Goal: Task Accomplishment & Management: Manage account settings

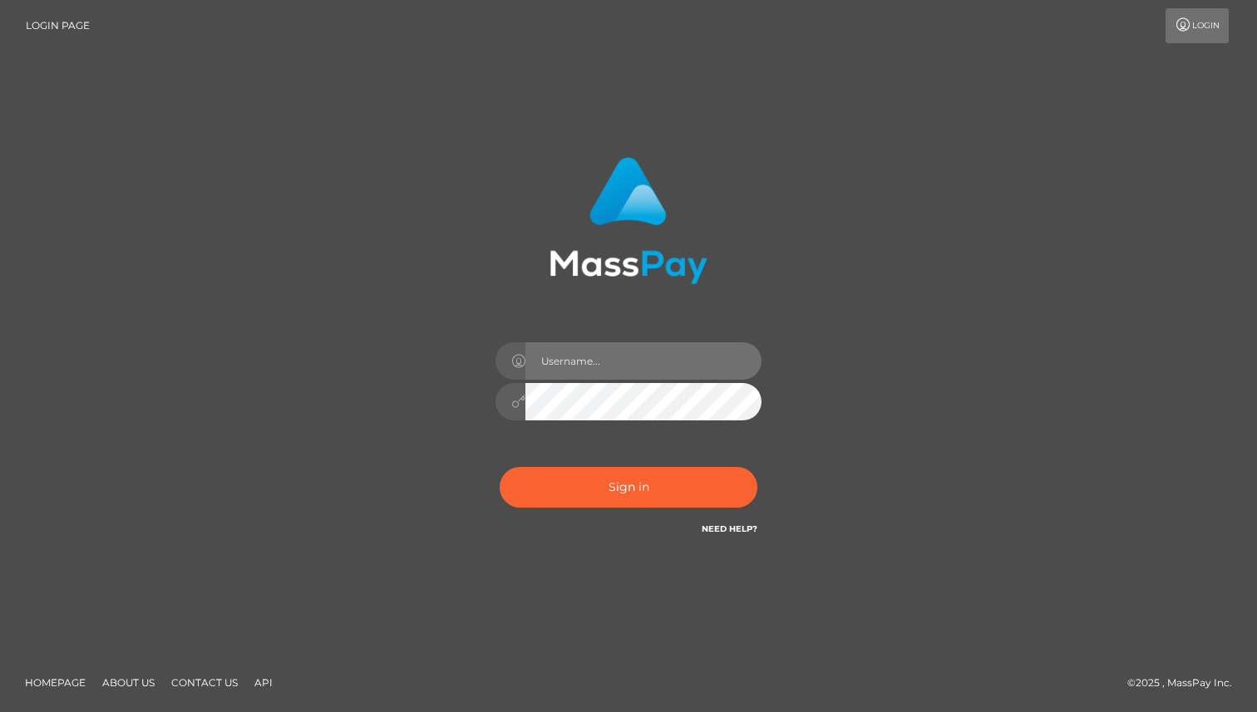
click at [573, 360] on input "text" at bounding box center [643, 360] width 236 height 37
type input "[DOMAIN_NAME]"
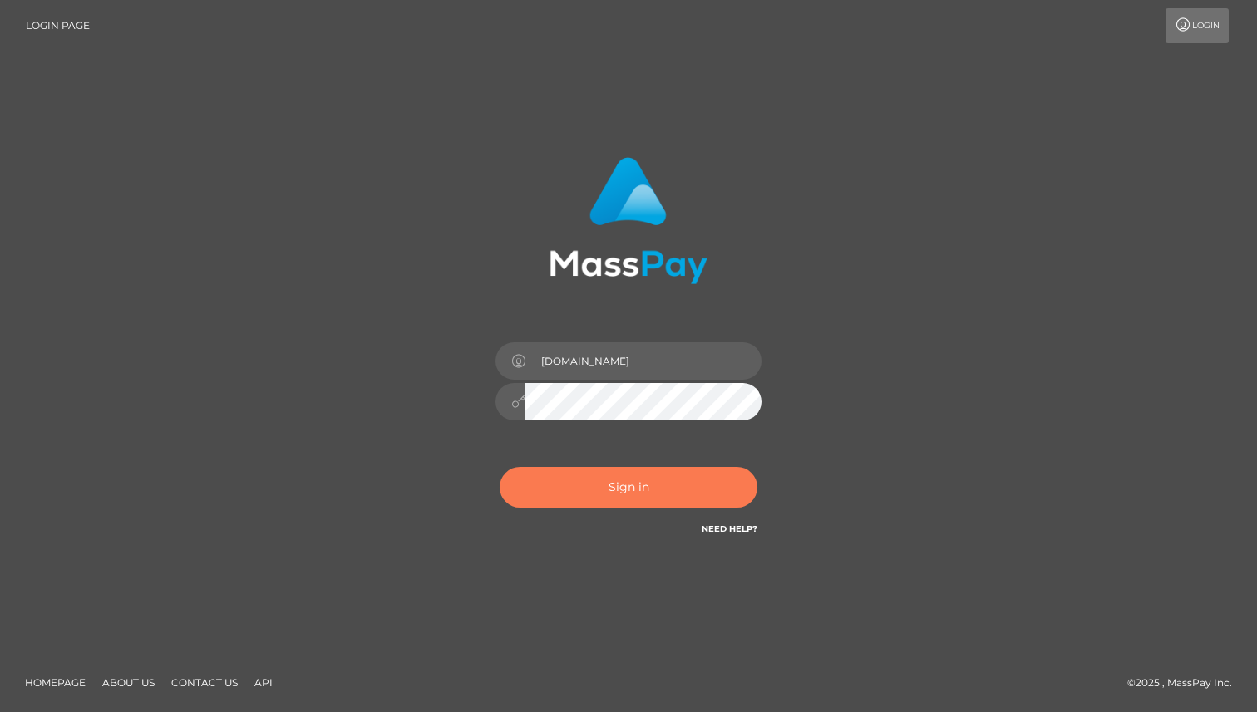
click at [637, 498] on button "Sign in" at bounding box center [629, 487] width 258 height 41
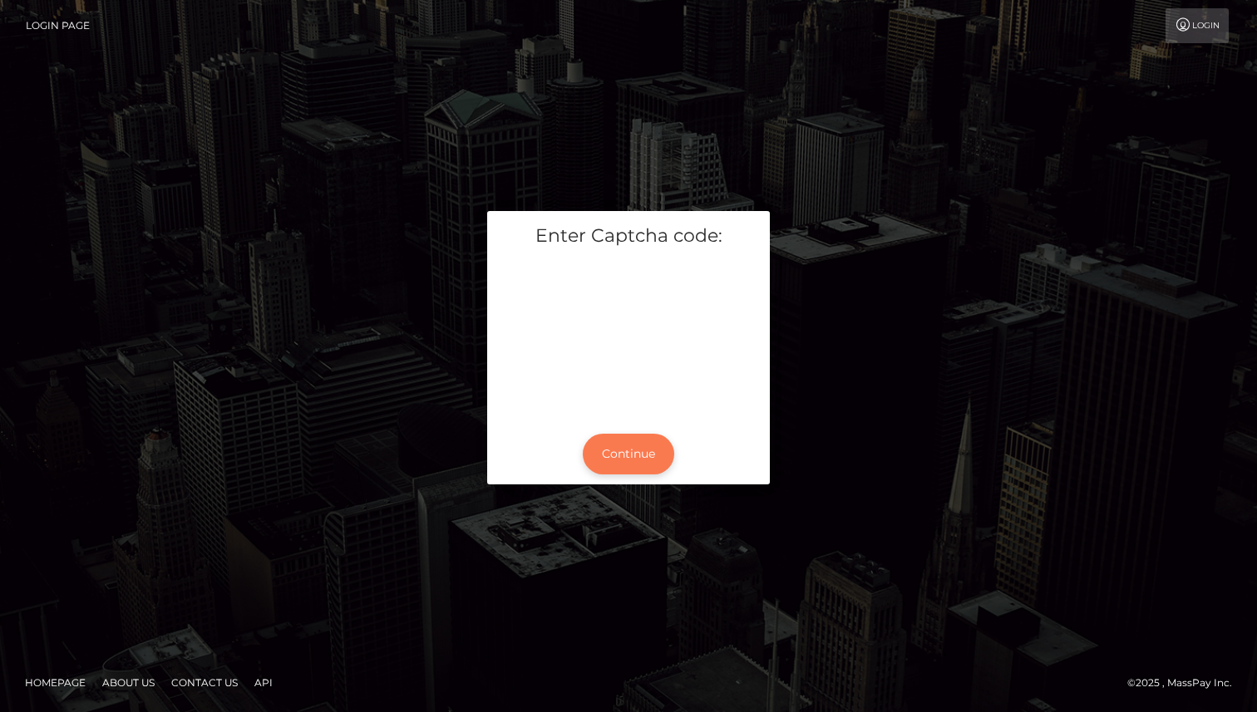
click at [633, 452] on button "Continue" at bounding box center [628, 454] width 91 height 41
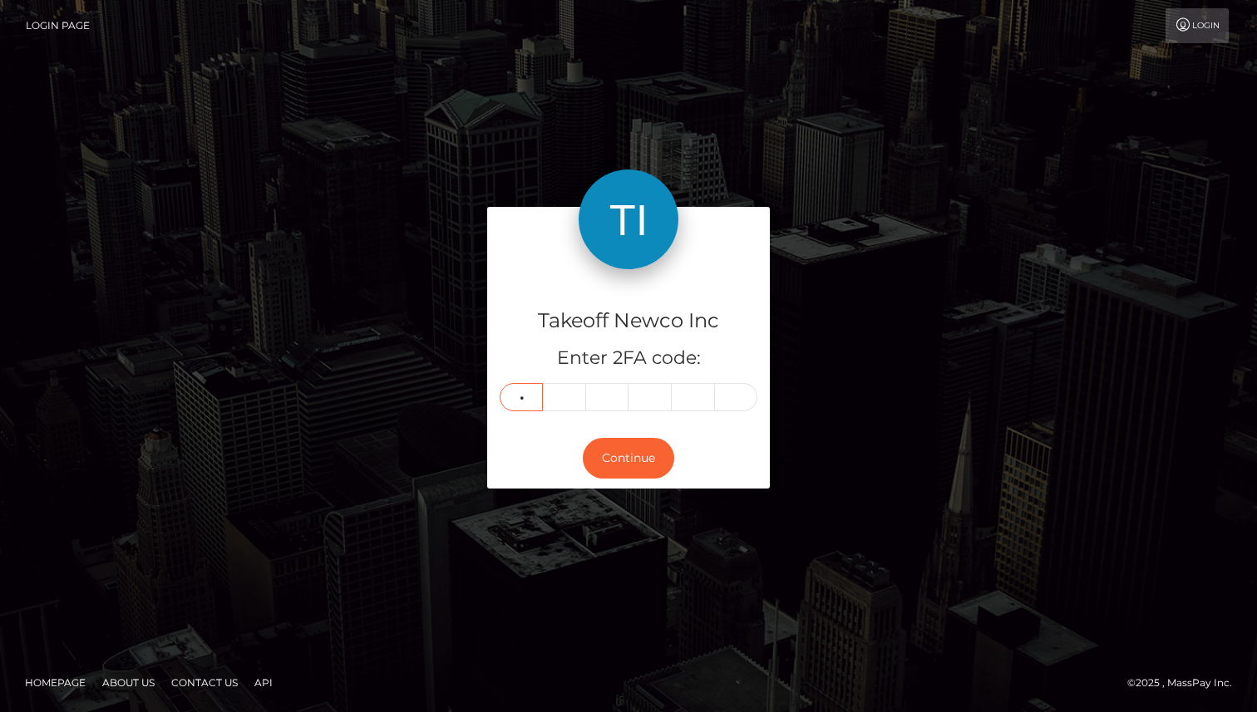
type input "8"
type input "9"
type input "2"
type input "3"
type input "6"
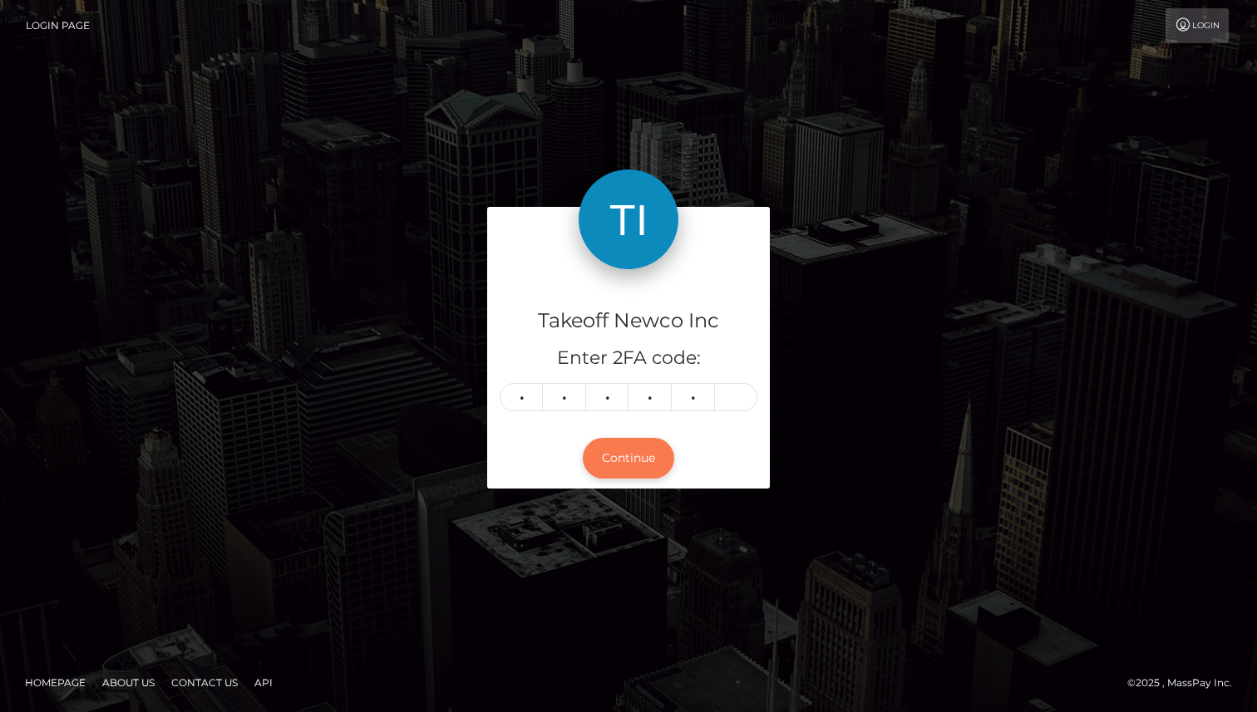
click at [599, 460] on button "Continue" at bounding box center [628, 458] width 91 height 41
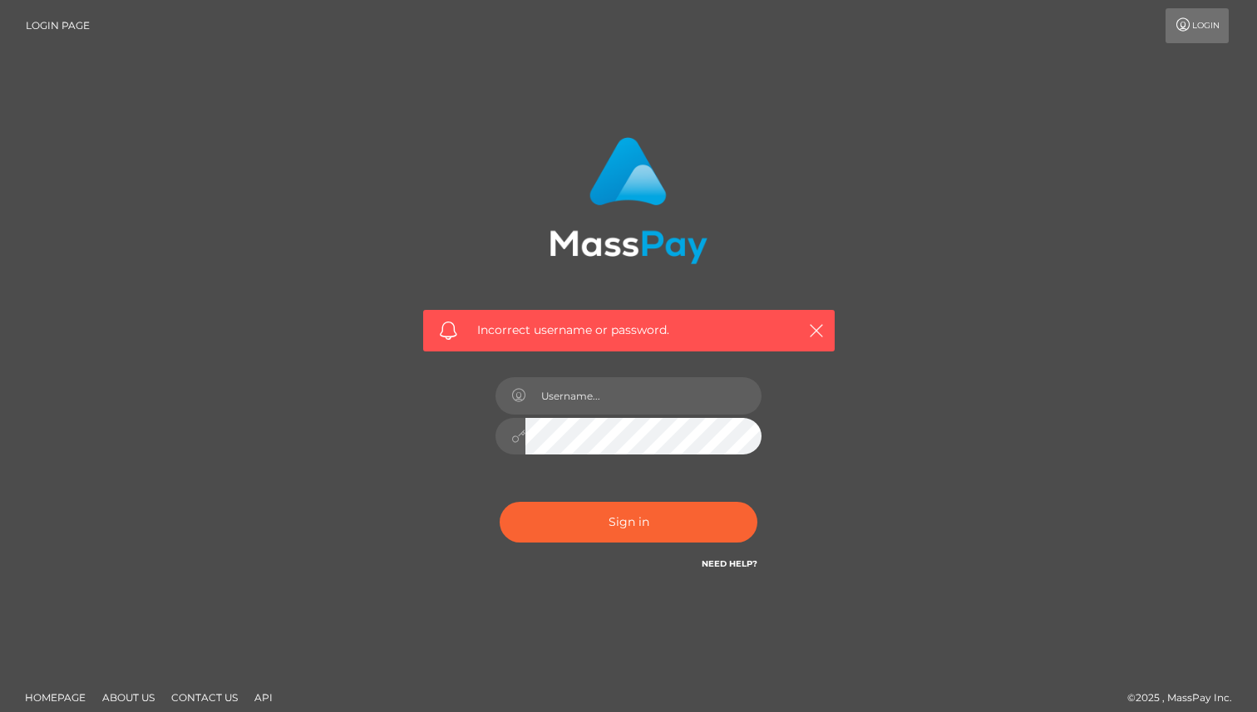
click at [569, 416] on div at bounding box center [628, 428] width 291 height 127
click at [581, 397] on input "text" at bounding box center [643, 395] width 236 height 37
type input "[DOMAIN_NAME]"
click at [918, 428] on div "Incorrect username or password. rhai.club" at bounding box center [629, 364] width 948 height 478
click at [643, 552] on div "Sign in Need Help?" at bounding box center [628, 529] width 291 height 74
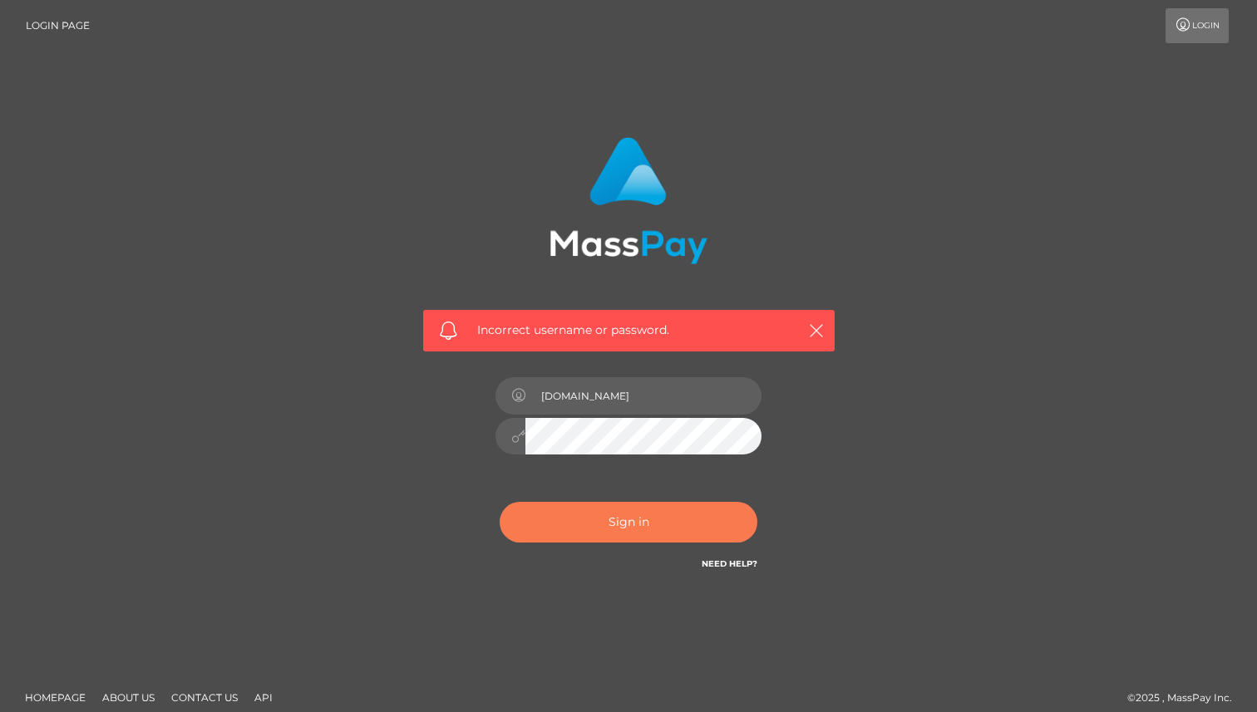
click at [623, 523] on button "Sign in" at bounding box center [629, 522] width 258 height 41
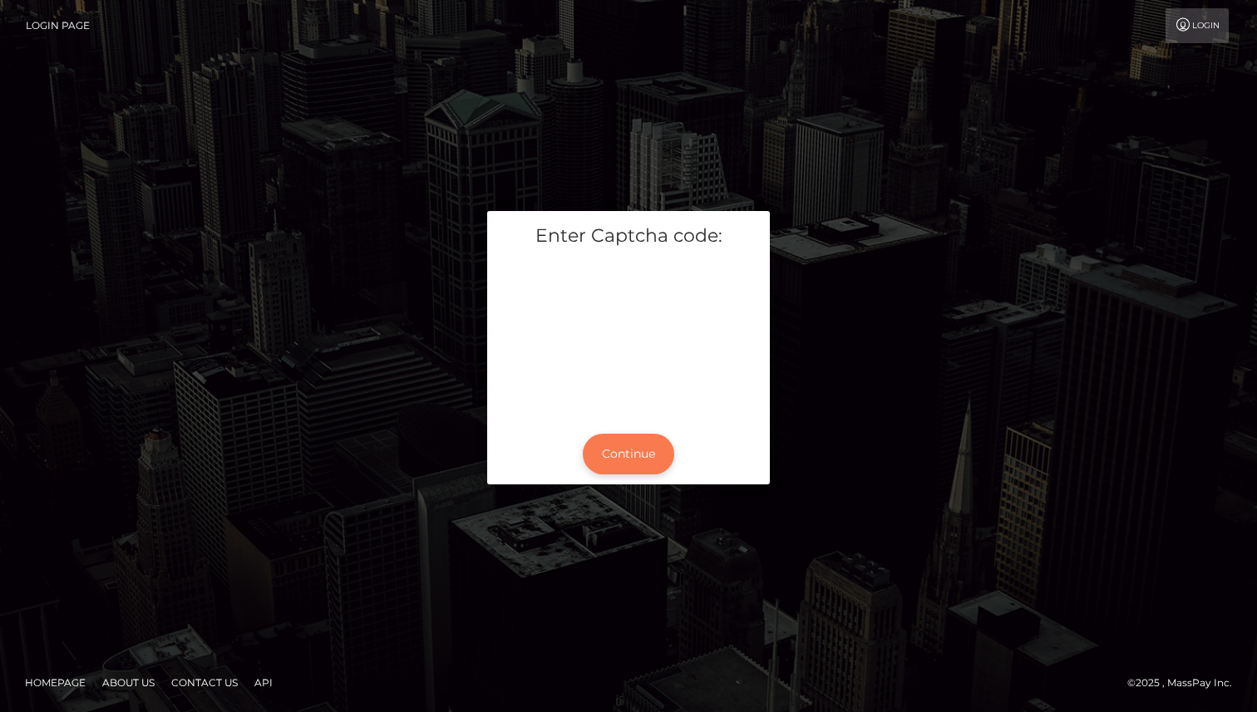
click at [633, 460] on button "Continue" at bounding box center [628, 454] width 91 height 41
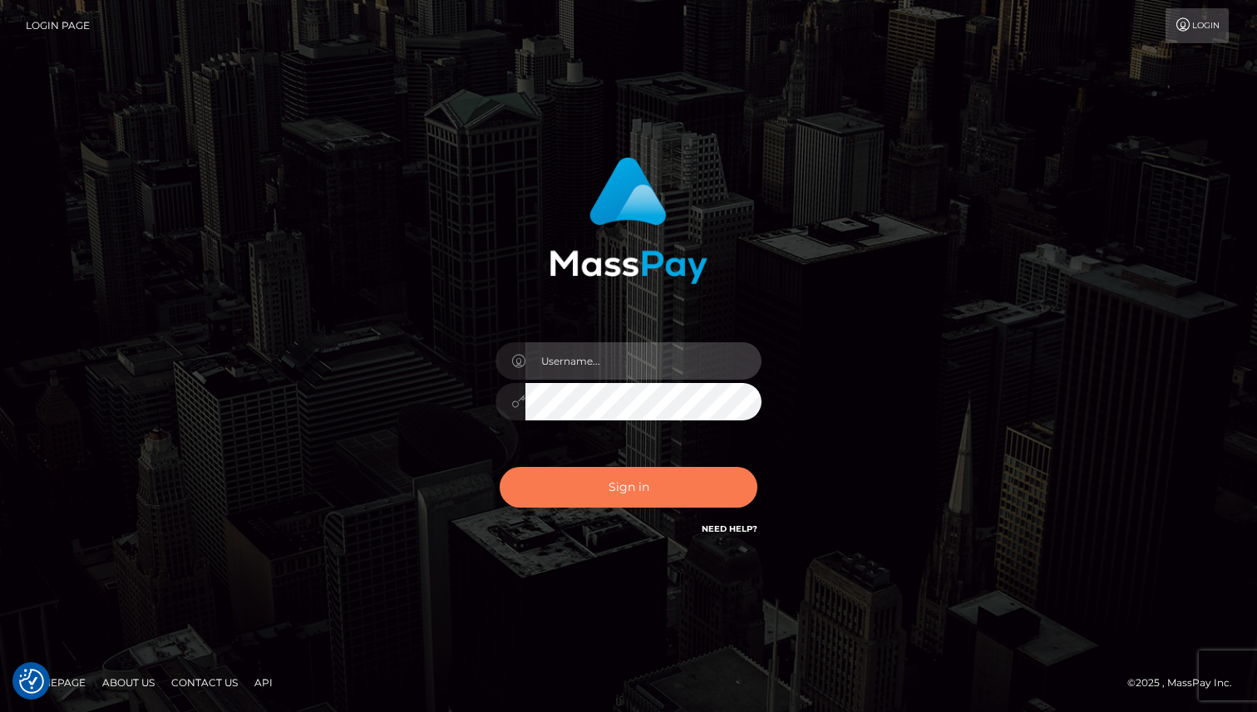
type input "[DOMAIN_NAME]"
click at [615, 490] on button "Sign in" at bounding box center [629, 487] width 258 height 41
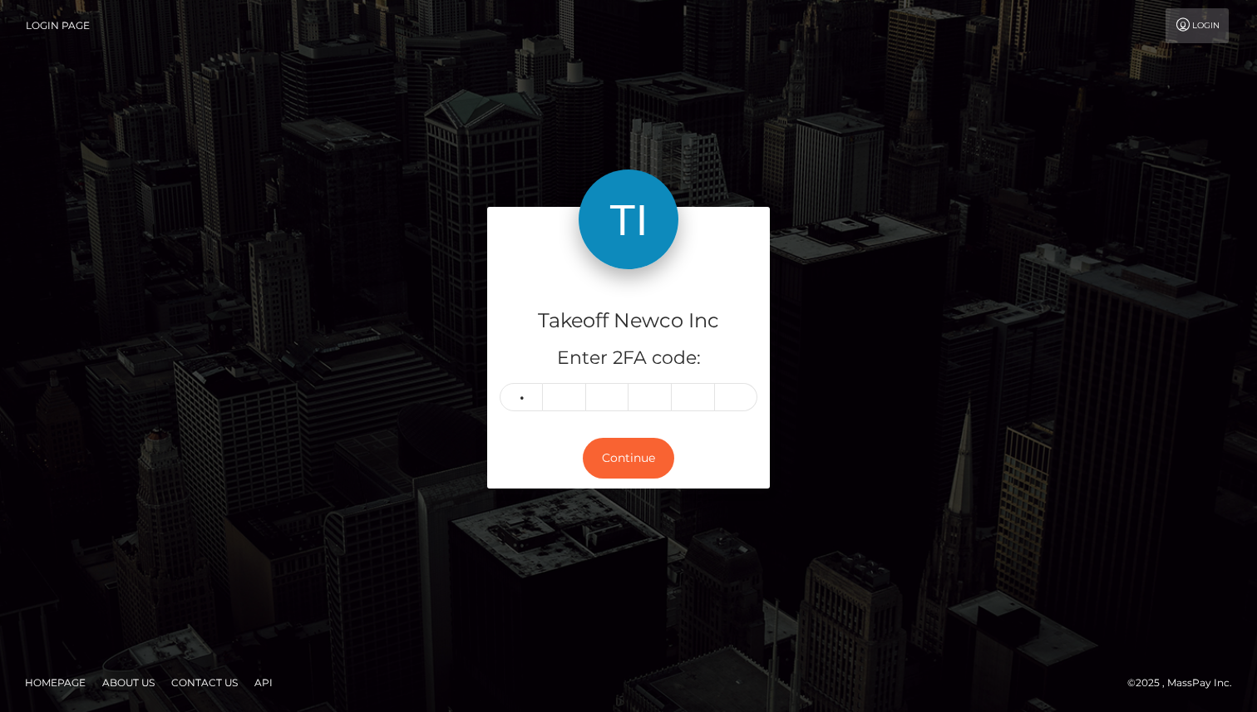
type input "5"
type input "0"
type input "5"
type input "1"
type input "9"
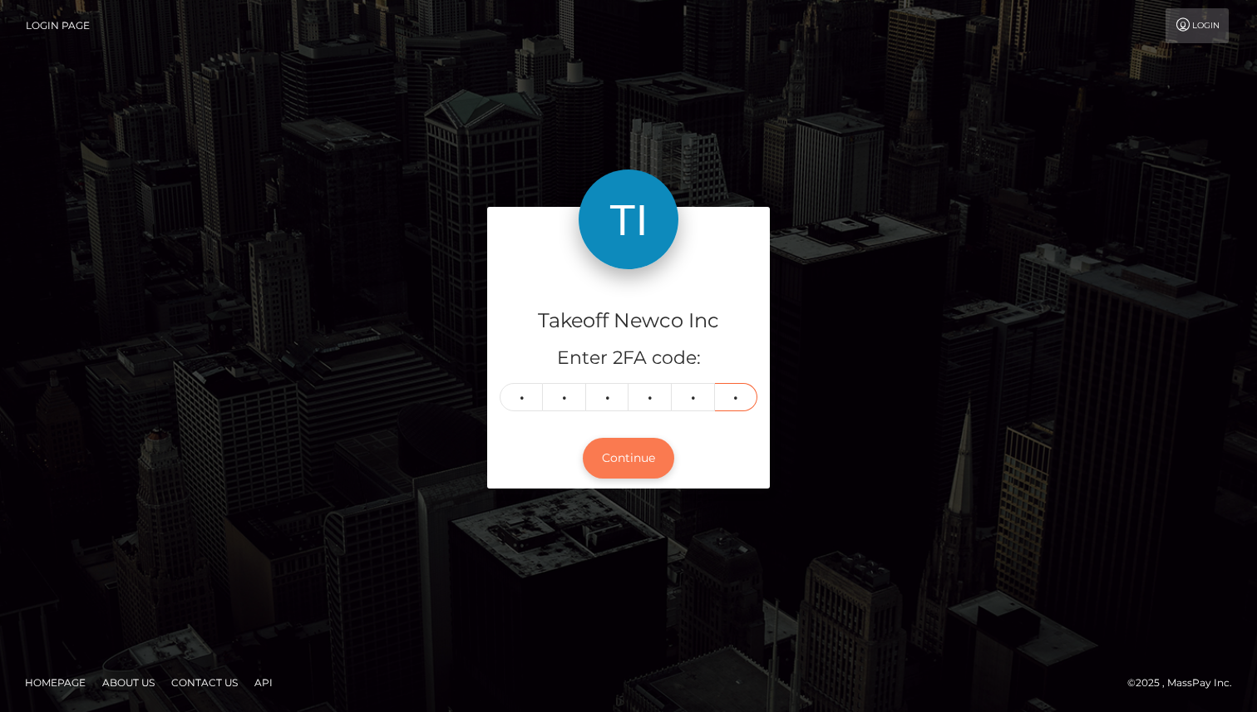
type input "6"
click at [616, 447] on button "Continue" at bounding box center [628, 458] width 91 height 41
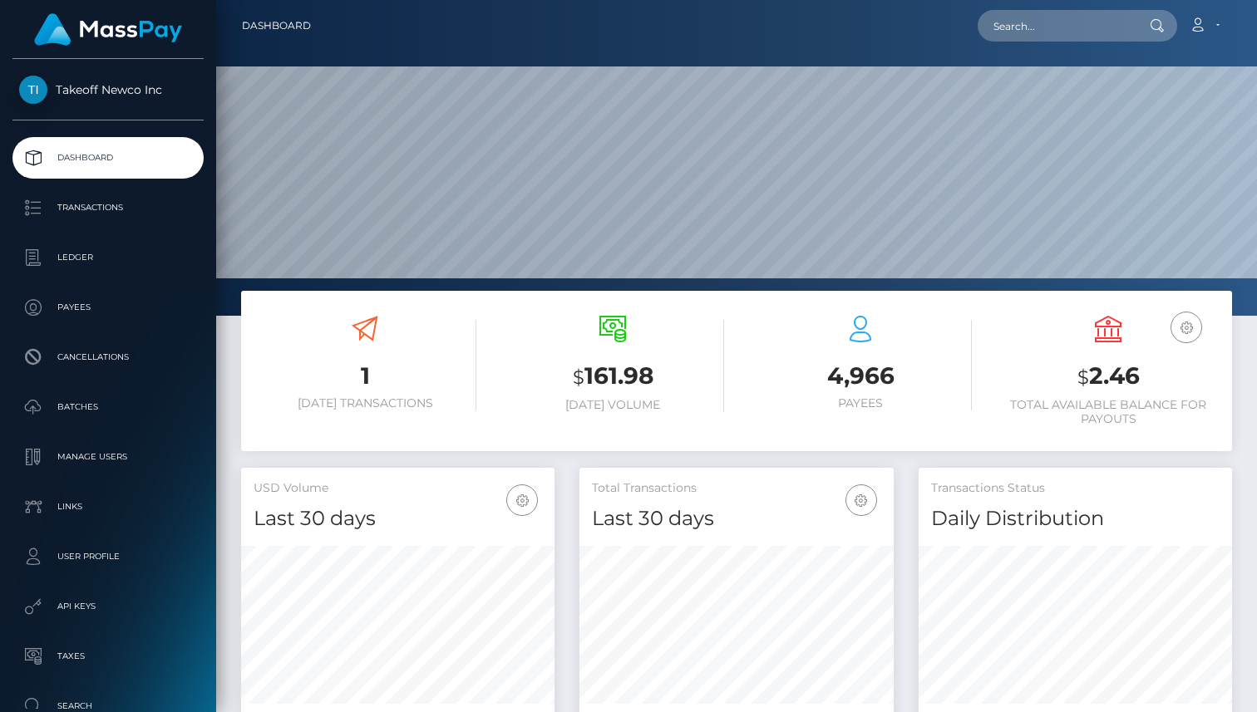
scroll to position [294, 313]
